Goal: Information Seeking & Learning: Find contact information

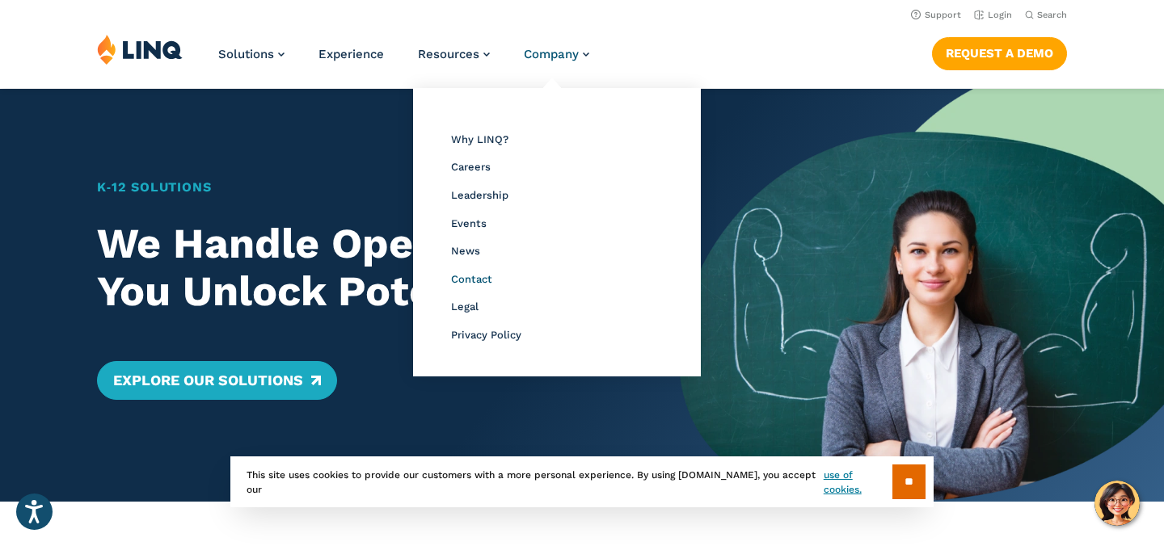
click at [470, 283] on span "Contact" at bounding box center [471, 279] width 41 height 12
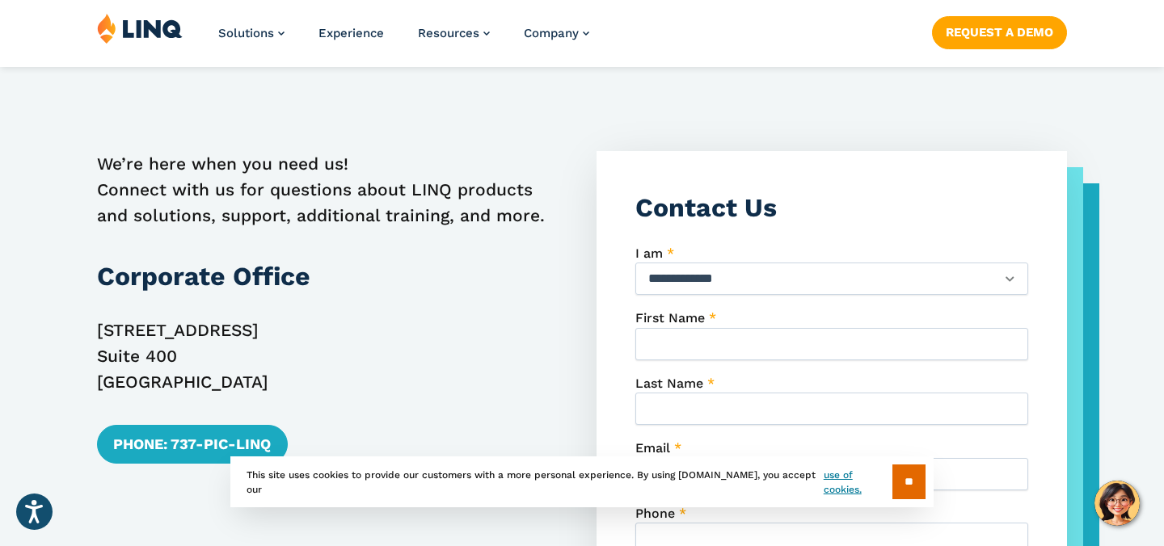
scroll to position [494, 0]
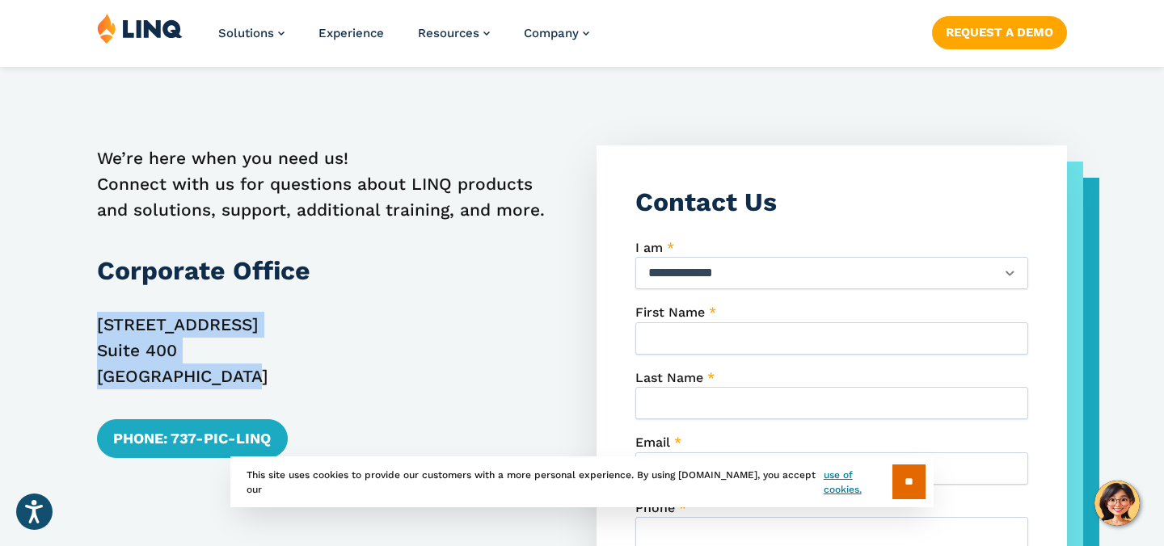
drag, startPoint x: 99, startPoint y: 324, endPoint x: 262, endPoint y: 369, distance: 169.4
click at [262, 369] on p "[STREET_ADDRESS]" at bounding box center [332, 351] width 470 height 78
copy p "[STREET_ADDRESS]"
